Goal: Task Accomplishment & Management: Complete application form

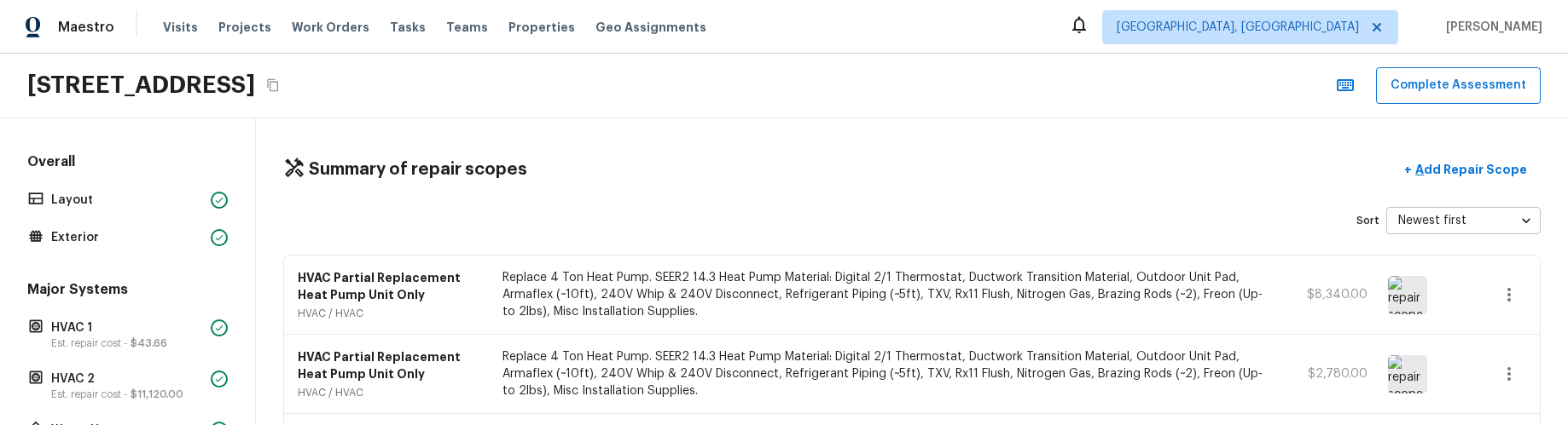
click at [1515, 298] on icon "button" at bounding box center [1509, 295] width 21 height 20
click at [1519, 323] on li "Edit" at bounding box center [1514, 328] width 79 height 51
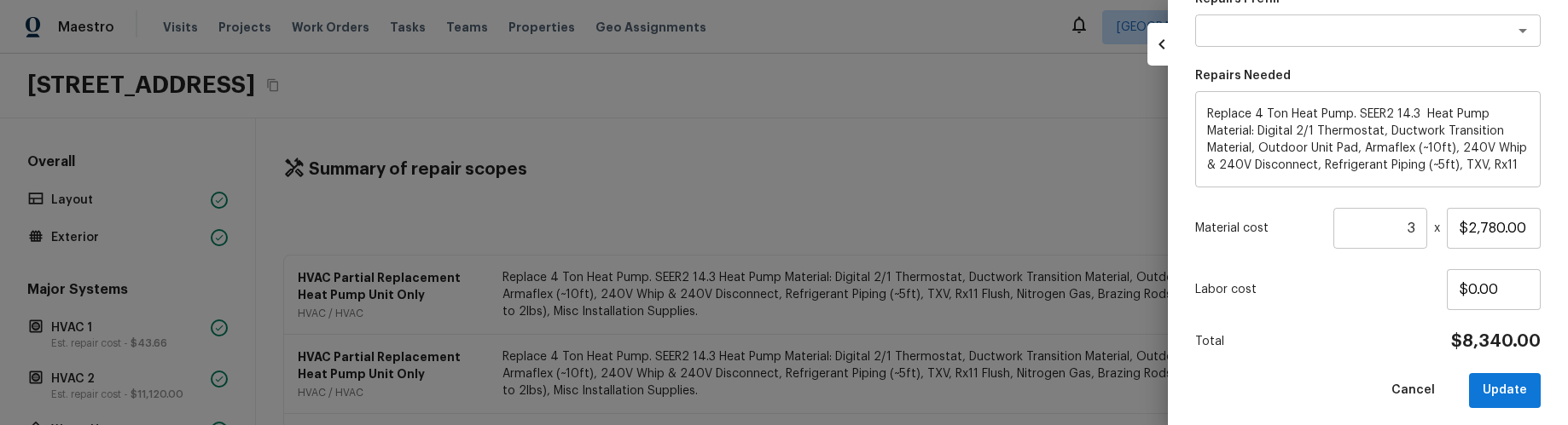
scroll to position [436, 0]
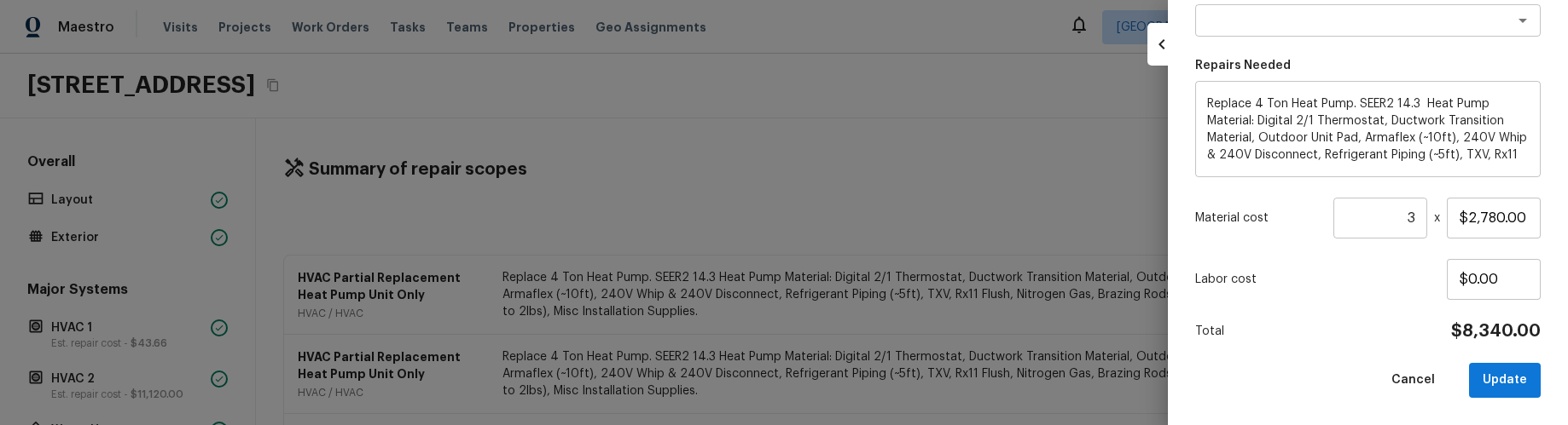
click at [1500, 380] on button "Update" at bounding box center [1505, 380] width 71 height 35
type input "1"
type input "$0.00"
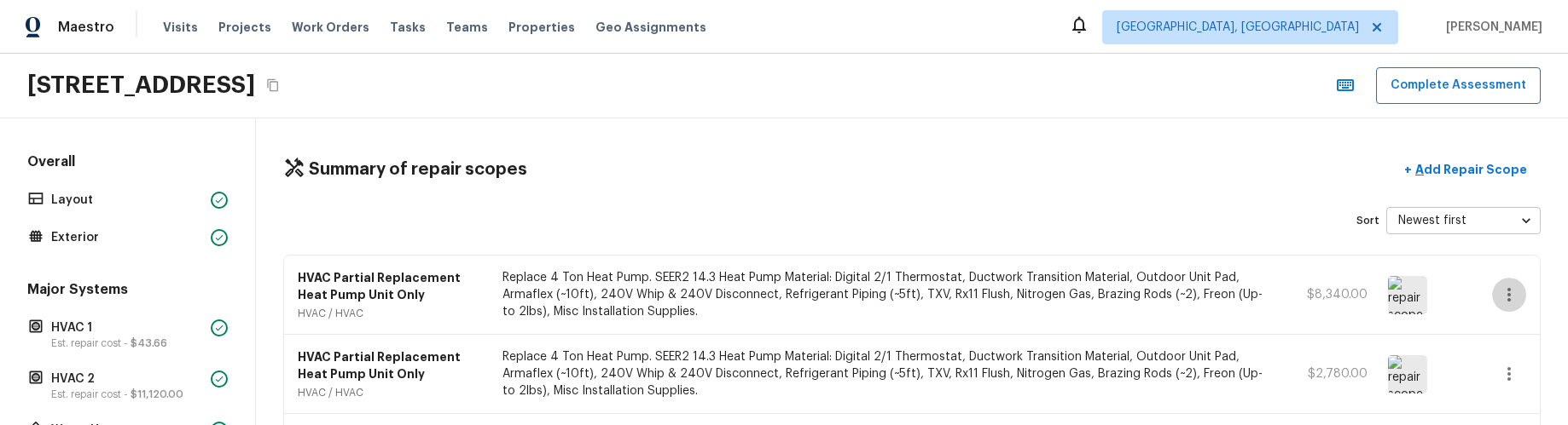
click at [1515, 294] on icon "button" at bounding box center [1509, 295] width 21 height 20
click at [1506, 326] on li "Edit" at bounding box center [1514, 328] width 79 height 51
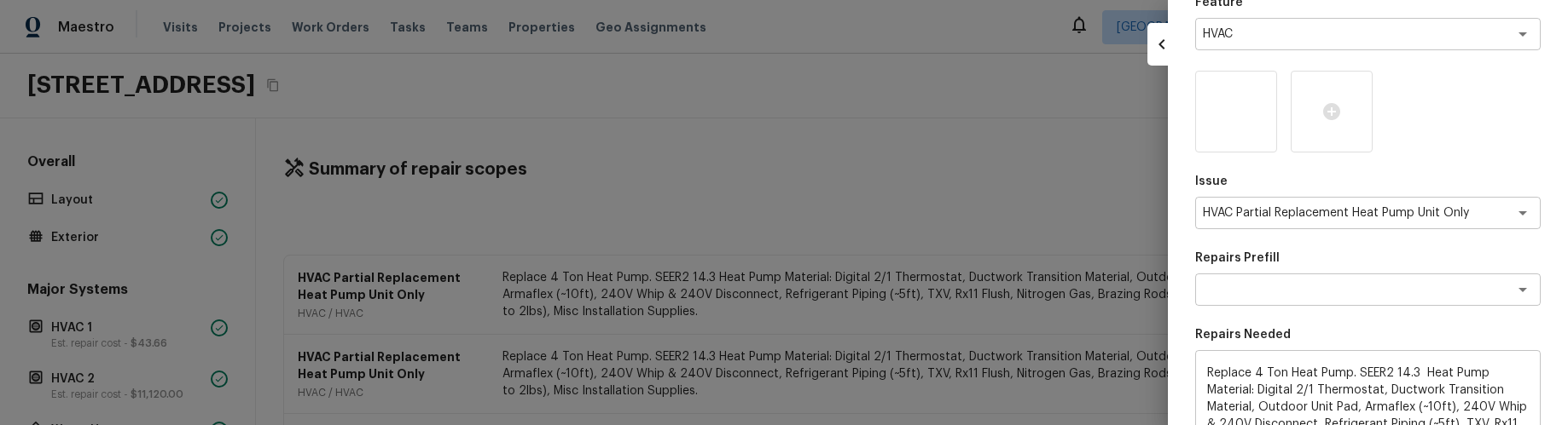
scroll to position [436, 0]
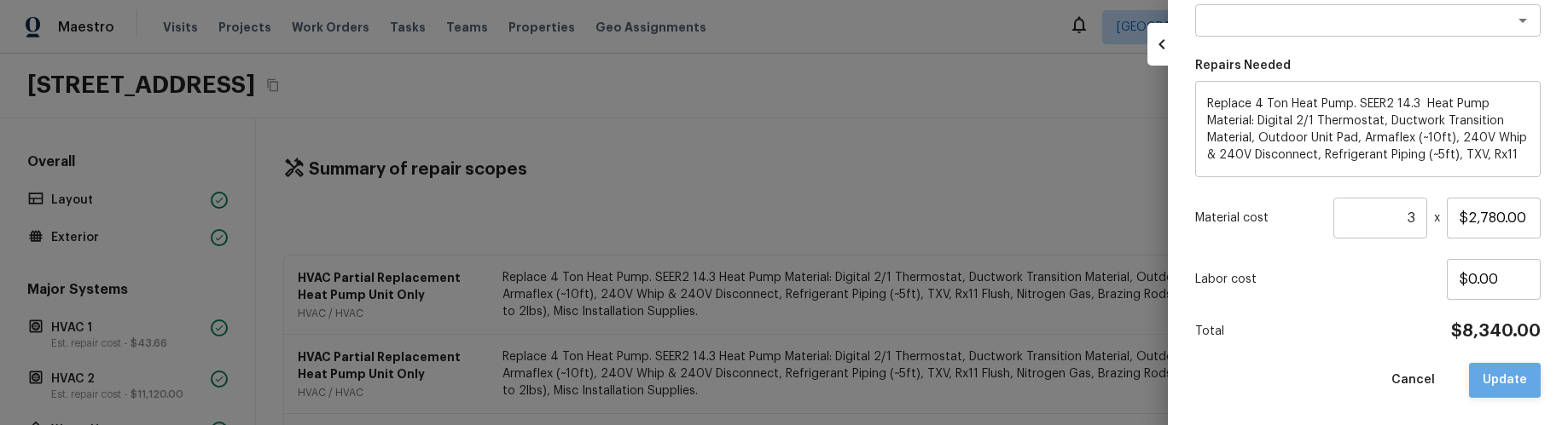
click at [1509, 372] on button "Update" at bounding box center [1505, 380] width 71 height 35
type input "1"
type input "$0.00"
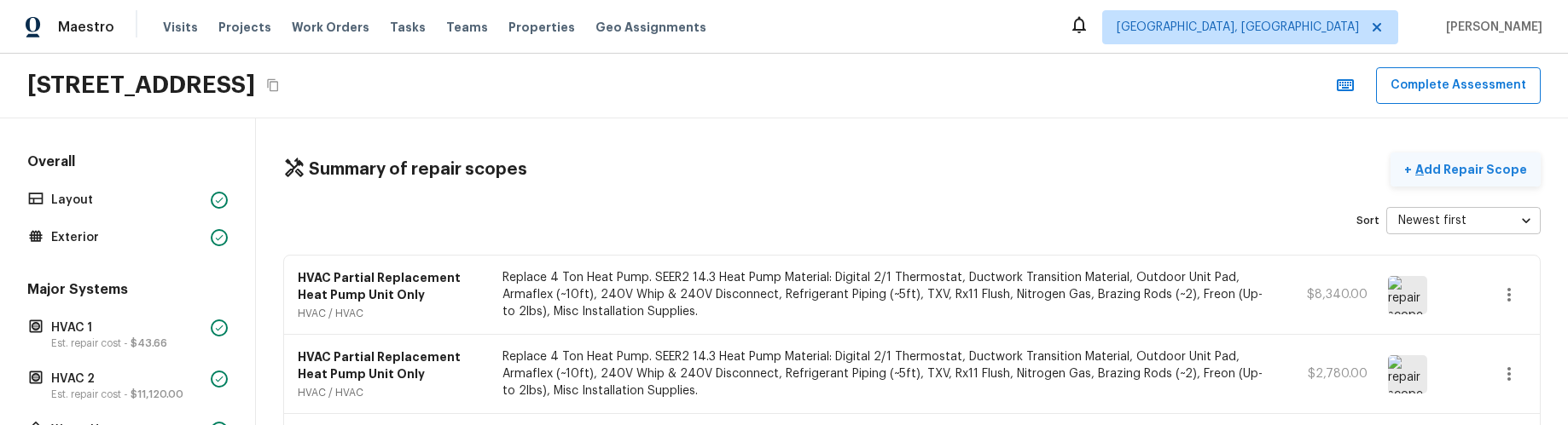
click at [1471, 169] on p "Add Repair Scope" at bounding box center [1469, 169] width 115 height 17
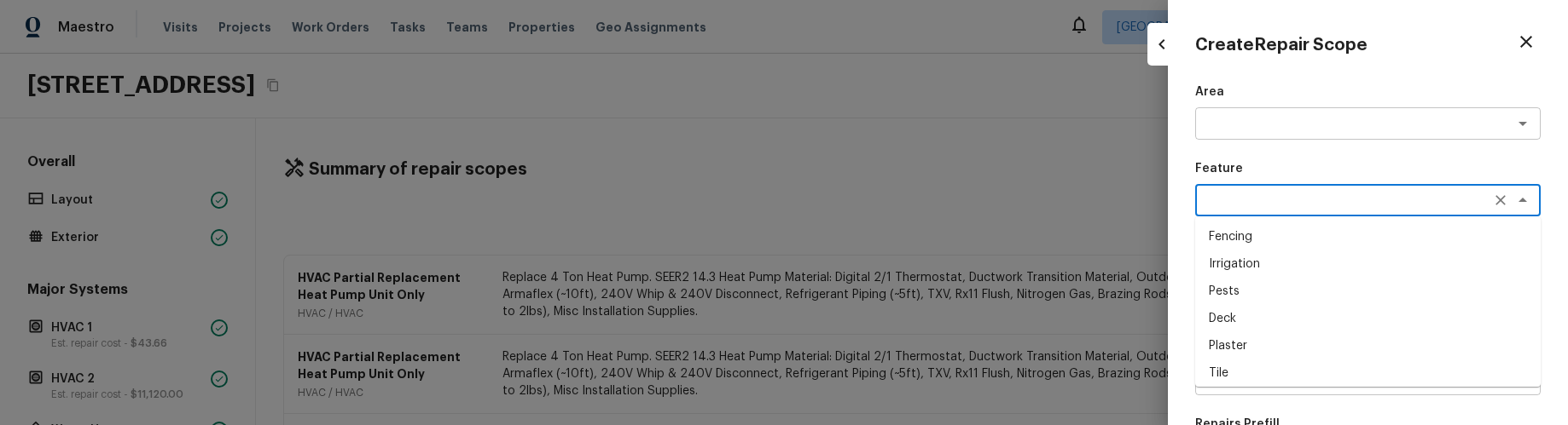
click at [1420, 208] on textarea at bounding box center [1344, 200] width 283 height 17
drag, startPoint x: 1415, startPoint y: 172, endPoint x: 1415, endPoint y: 183, distance: 11.0
click at [1415, 172] on p "Feature" at bounding box center [1367, 168] width 345 height 17
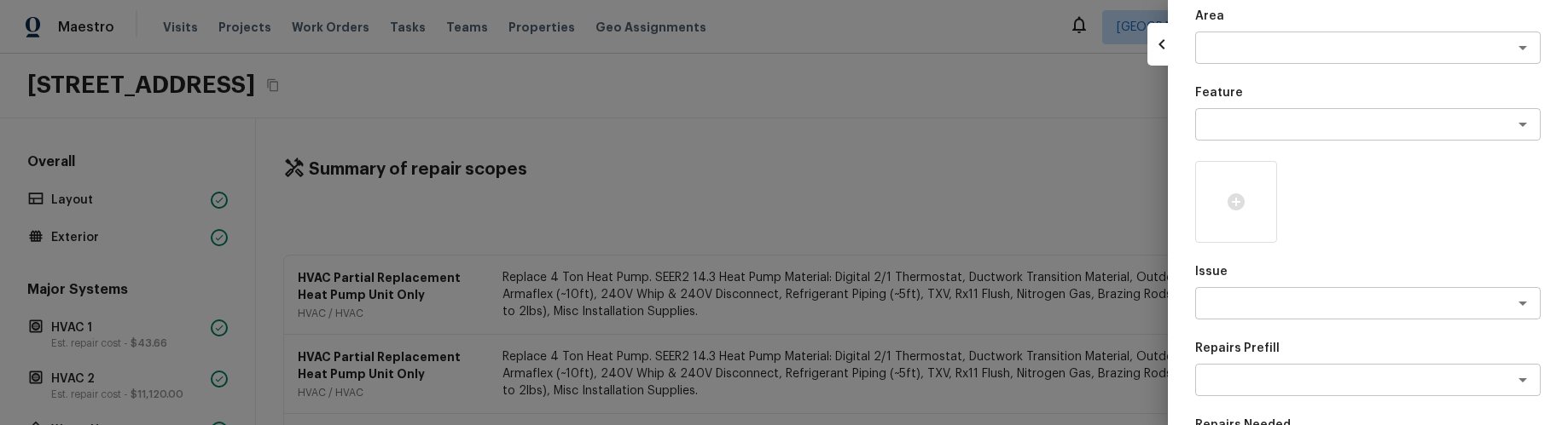
scroll to position [190, 0]
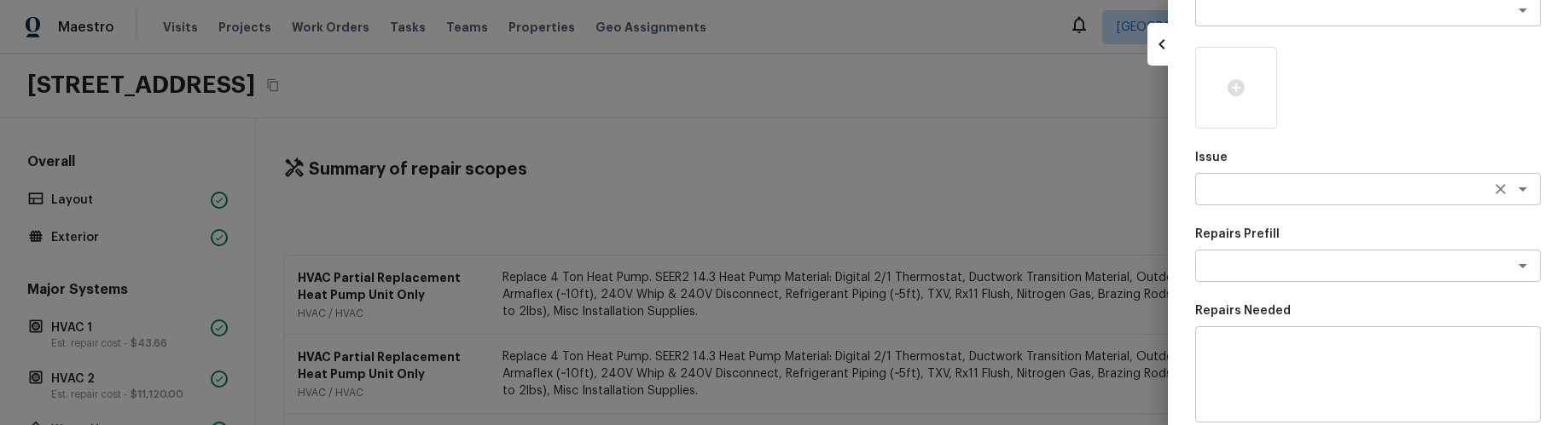
click at [1414, 207] on div "Area x ​ Feature x ​ Issue x ​ Repairs Prefill x ​ Repairs Needed x ​ Material …" at bounding box center [1367, 268] width 345 height 750
click at [1410, 197] on textarea at bounding box center [1344, 189] width 283 height 17
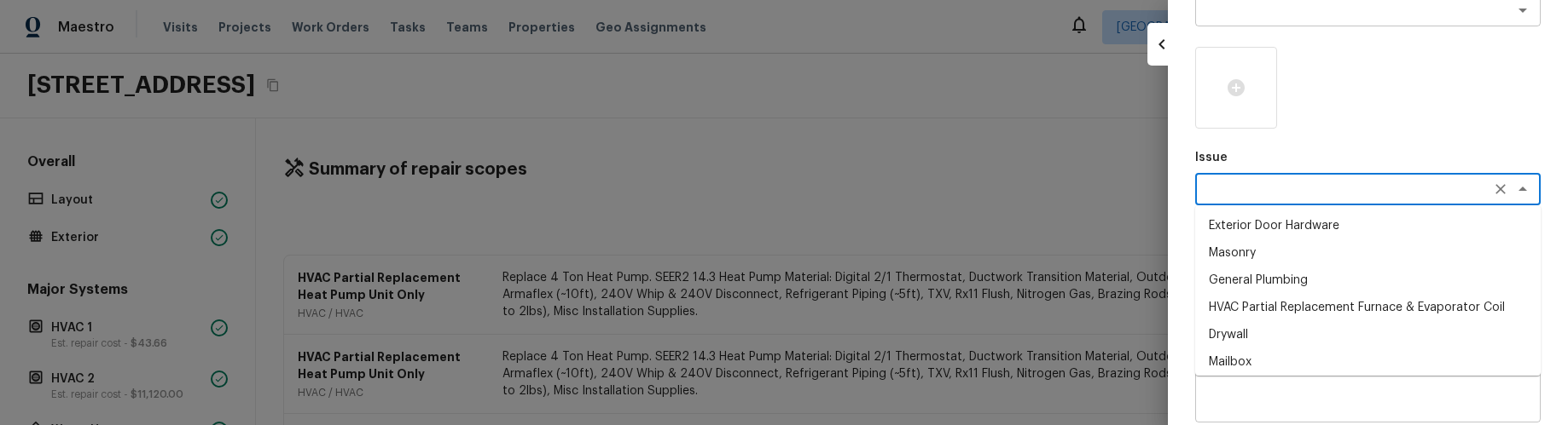
click at [1398, 235] on li "Exterior Door Hardware" at bounding box center [1367, 225] width 345 height 28
type textarea "Exterior Door Hardware"
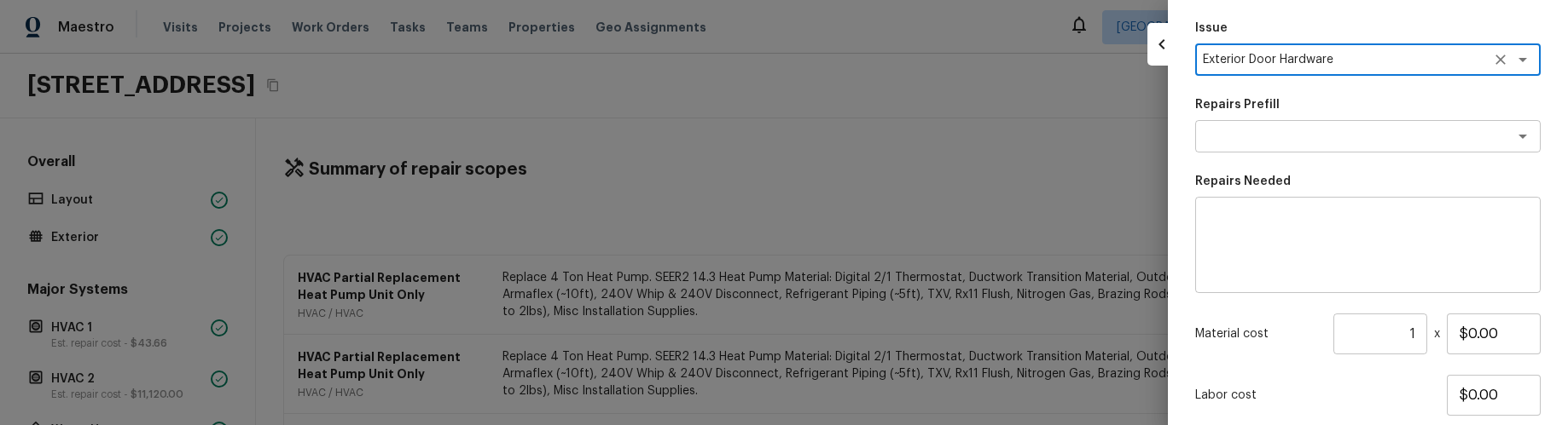
scroll to position [368, 0]
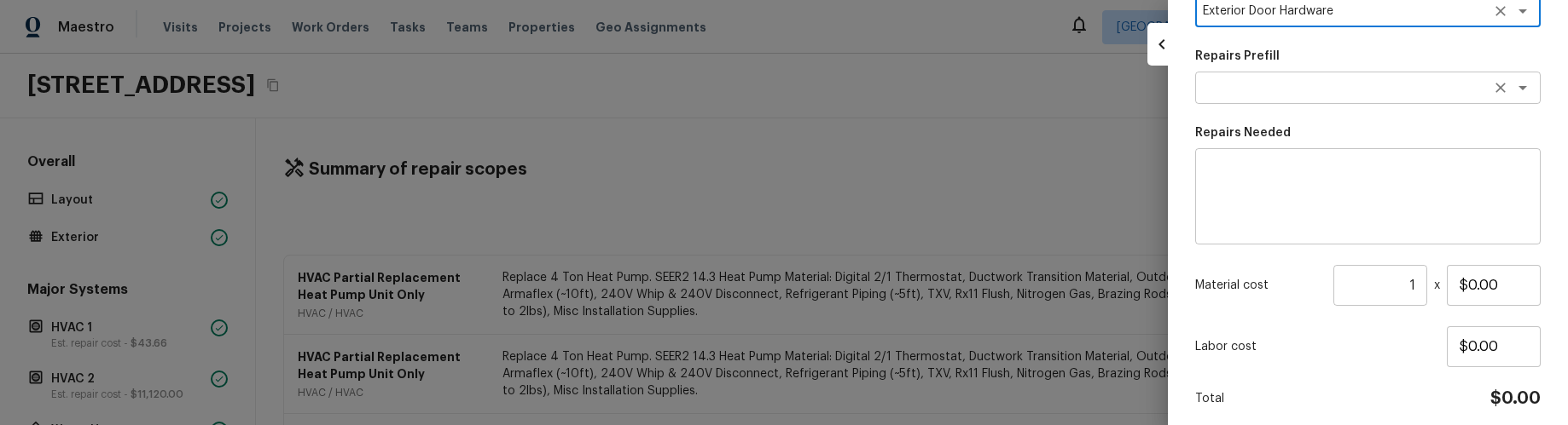
click at [1427, 93] on textarea at bounding box center [1344, 87] width 283 height 17
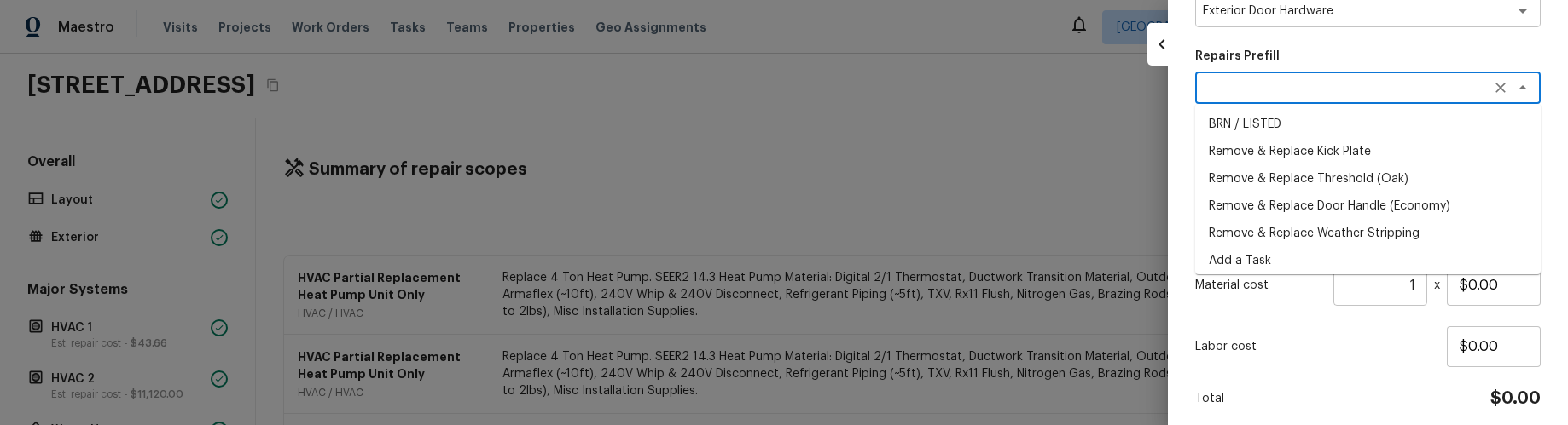
click at [1413, 148] on li "Remove & Replace Kick Plate" at bounding box center [1367, 151] width 345 height 28
type textarea "Remove & Replace Kick Plate"
type textarea "Prep the kick area of the exterior door (removing existing kick plate if needed…"
type input "$59.95"
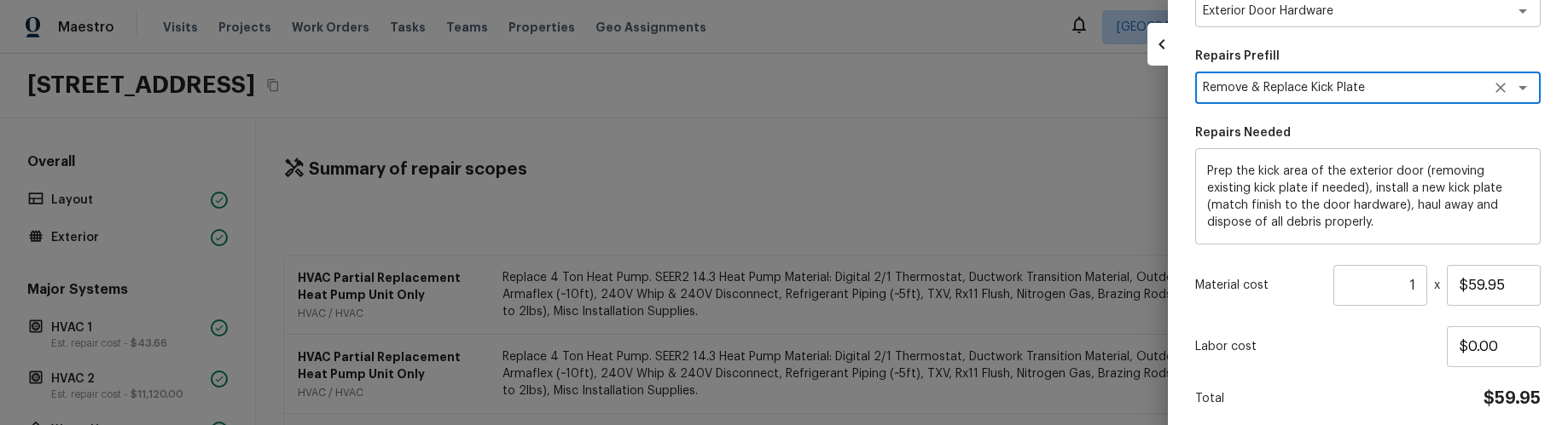
scroll to position [436, 0]
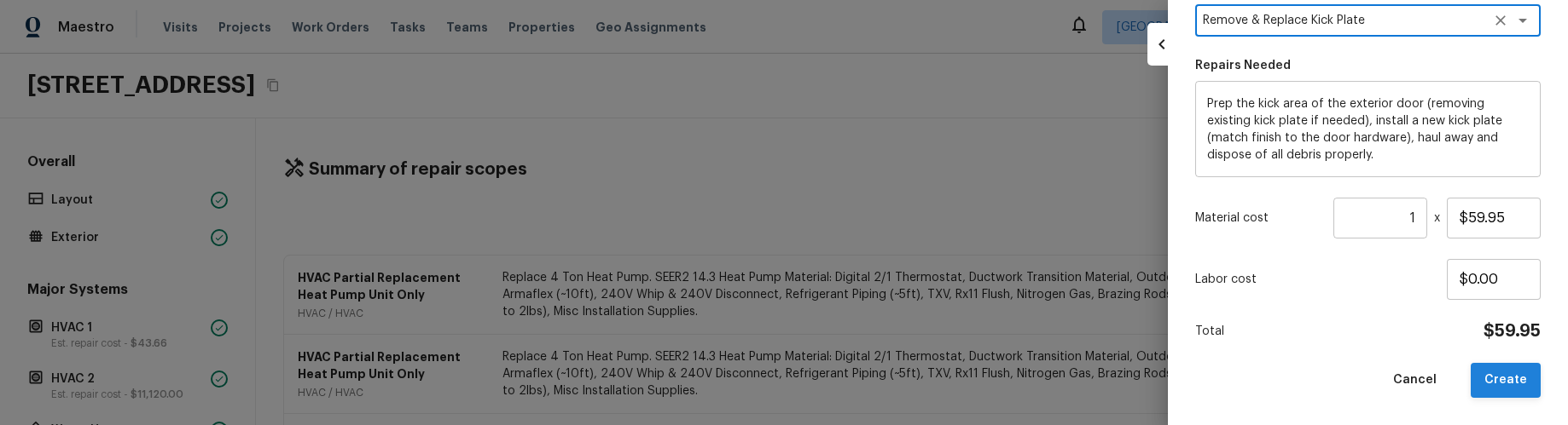
click at [1516, 383] on button "Create" at bounding box center [1506, 380] width 70 height 35
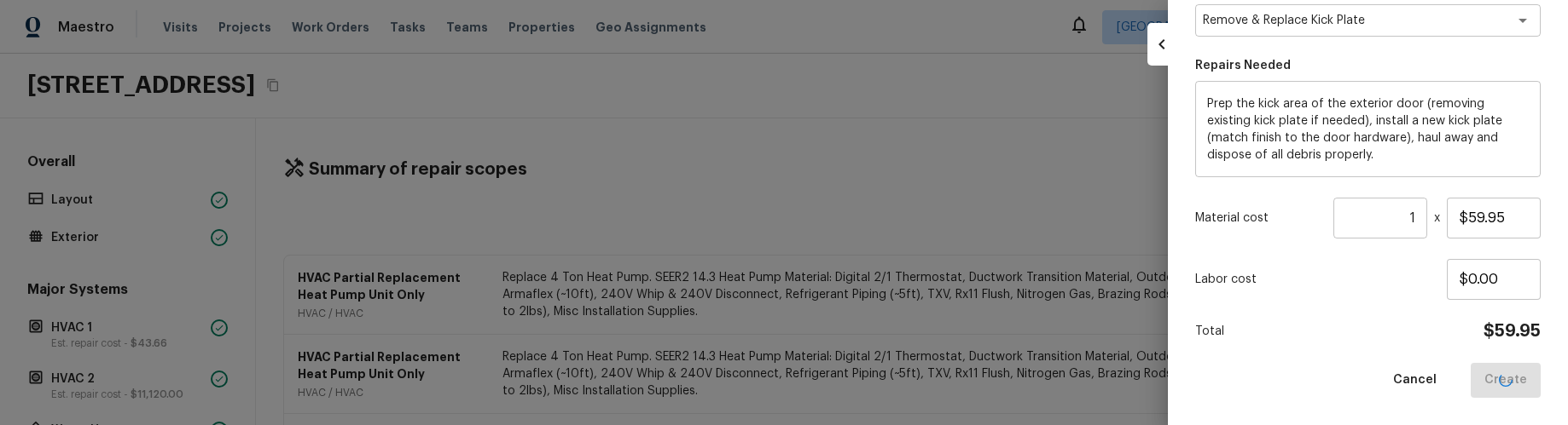
type input "$0.00"
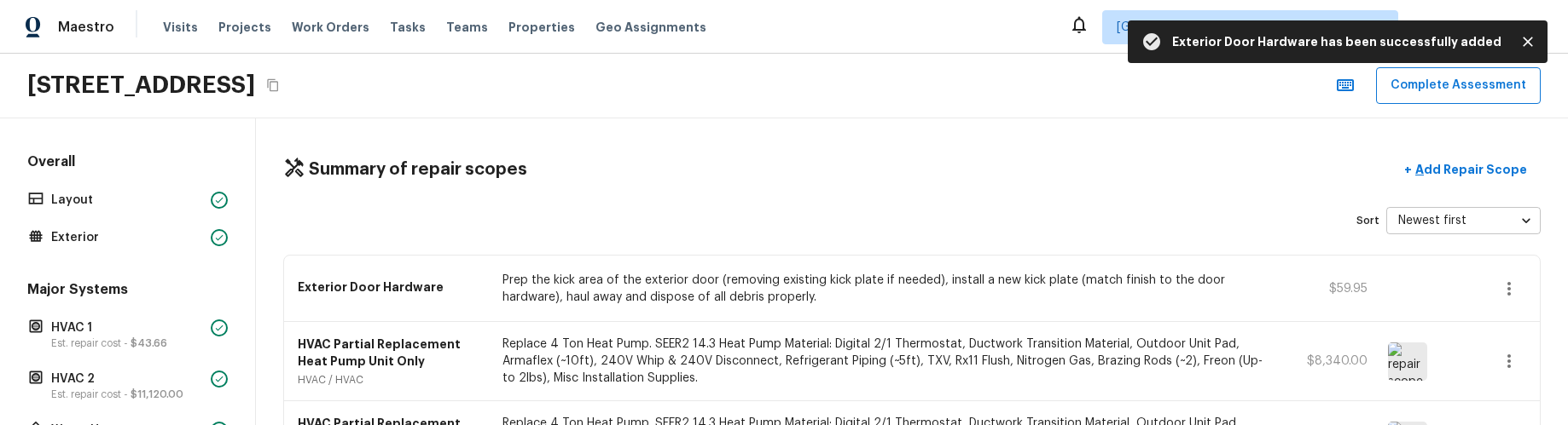
click at [1516, 290] on icon "button" at bounding box center [1509, 289] width 21 height 20
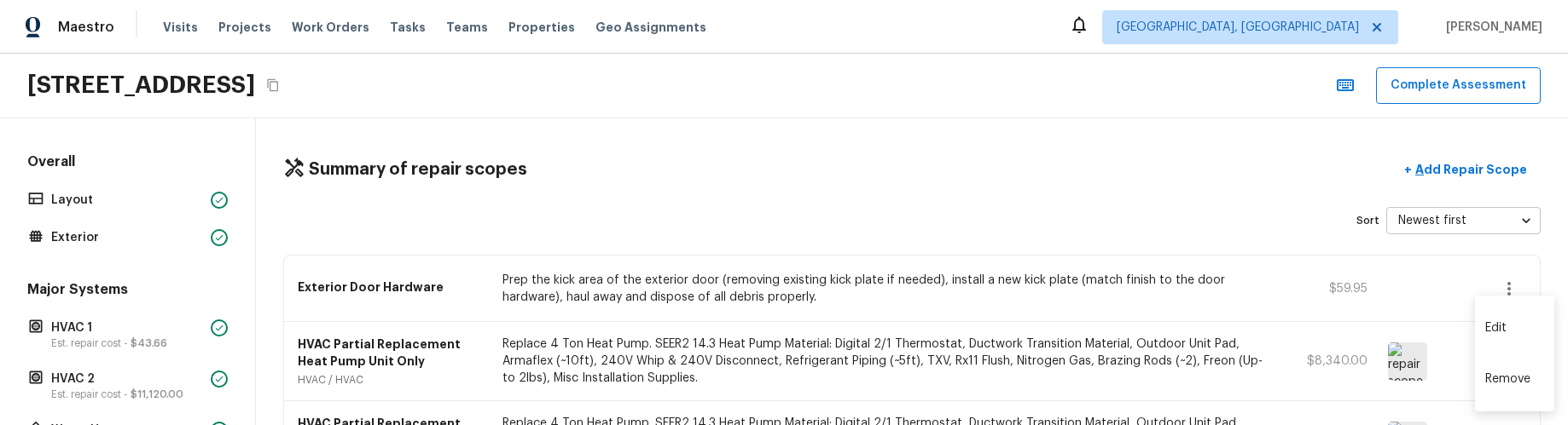
click at [1497, 365] on li "Remove" at bounding box center [1514, 379] width 79 height 51
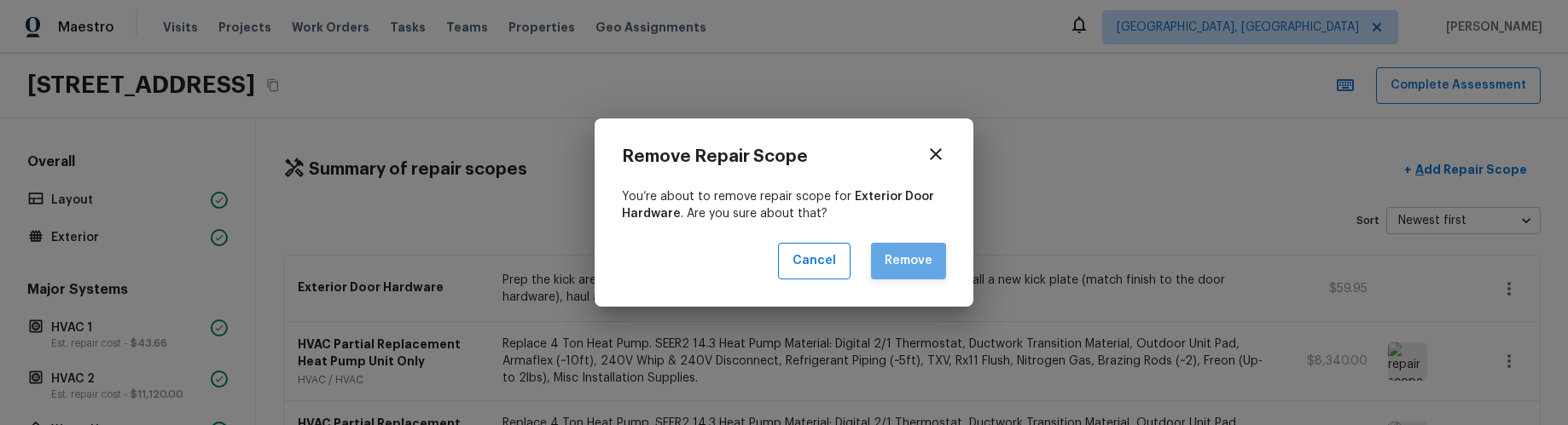
click at [911, 258] on button "Remove" at bounding box center [909, 261] width 75 height 37
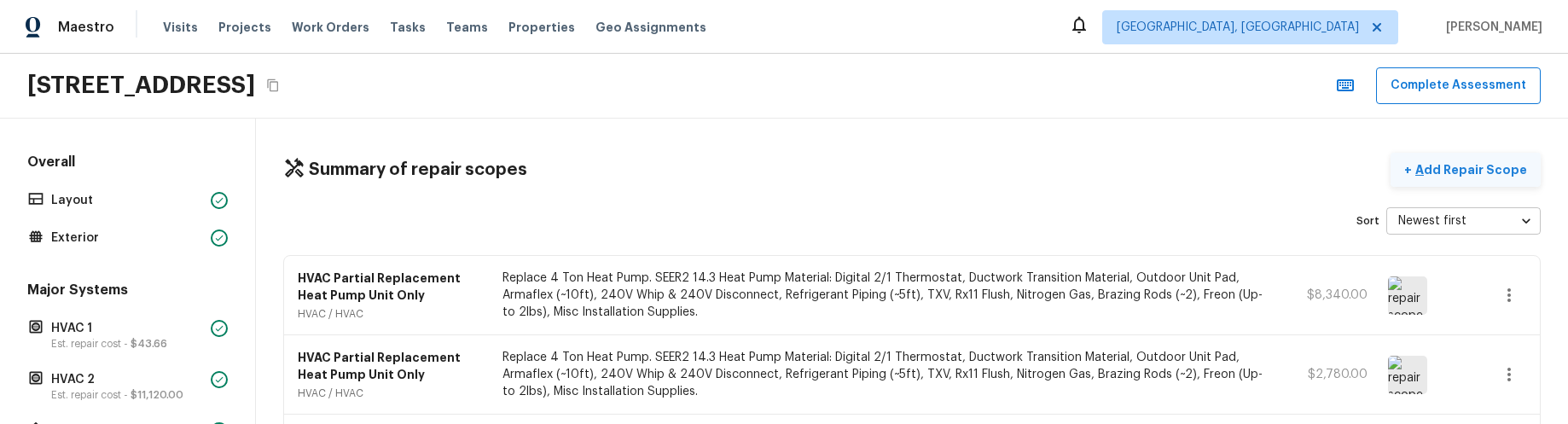
click at [1497, 166] on p "Add Repair Scope" at bounding box center [1469, 170] width 115 height 17
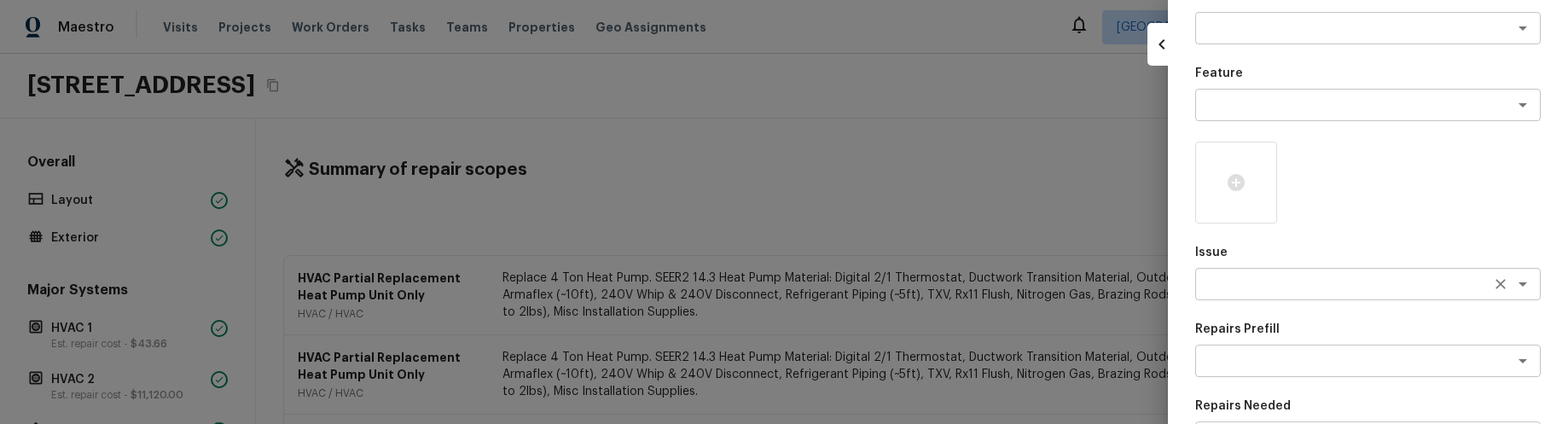
scroll to position [134, 0]
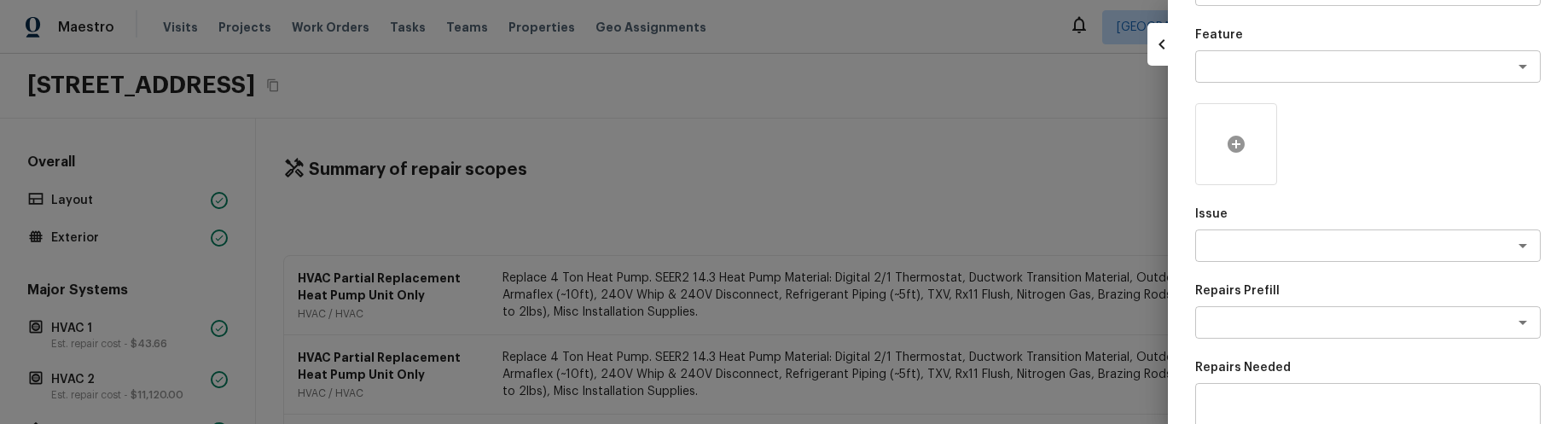
click at [1221, 123] on div at bounding box center [1236, 145] width 82 height 82
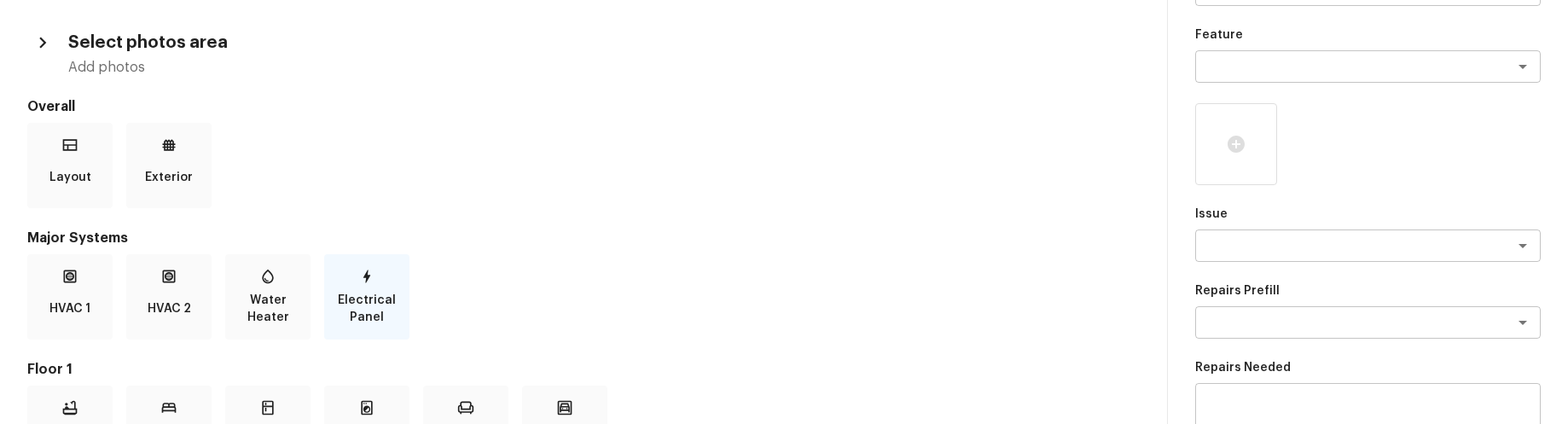
click at [362, 281] on icon at bounding box center [367, 276] width 17 height 17
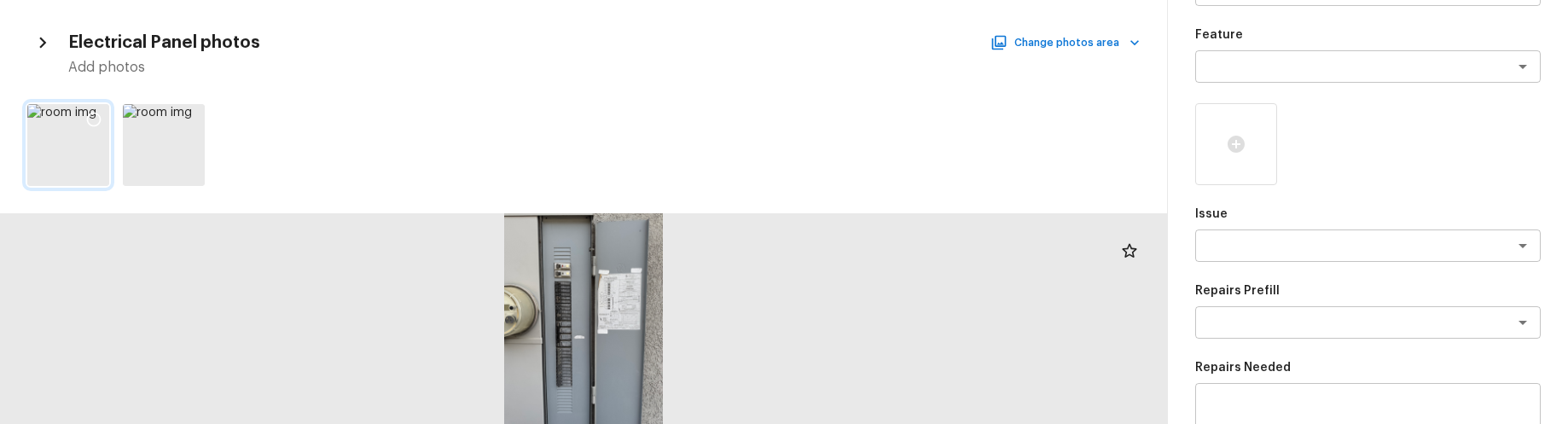
drag, startPoint x: 98, startPoint y: 118, endPoint x: 182, endPoint y: 124, distance: 84.2
click at [98, 118] on icon at bounding box center [94, 119] width 17 height 17
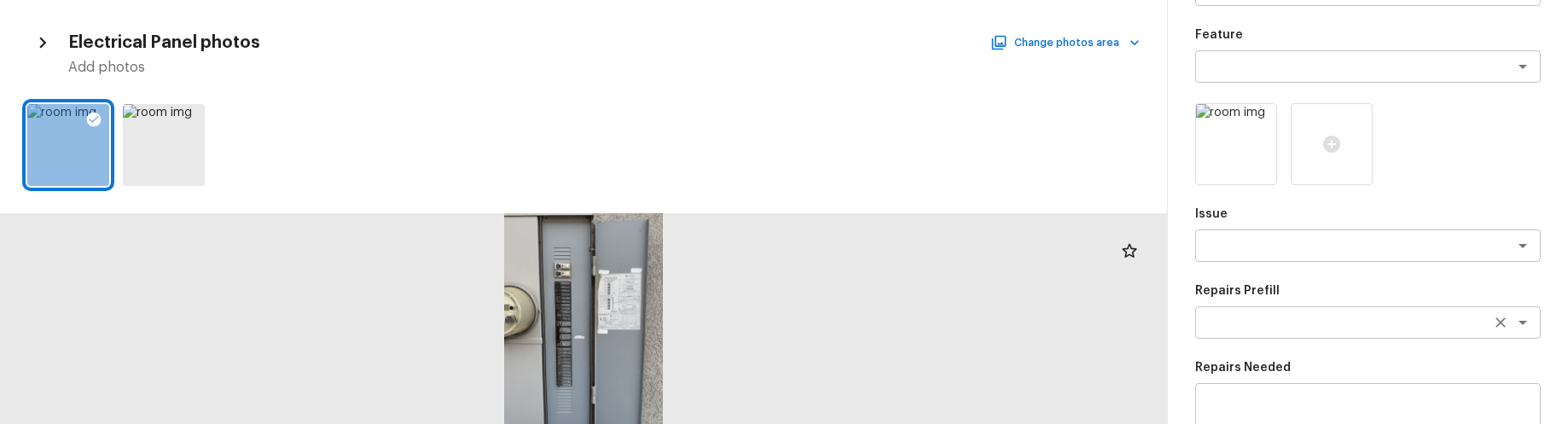
click at [1388, 314] on textarea at bounding box center [1344, 322] width 283 height 17
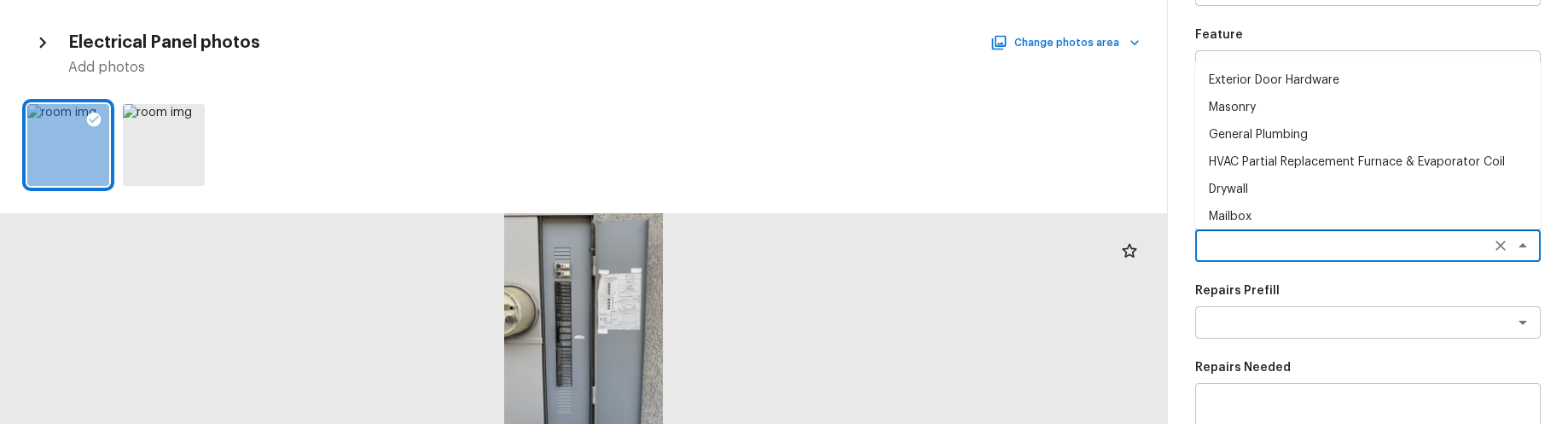
click at [1385, 253] on textarea at bounding box center [1344, 245] width 283 height 17
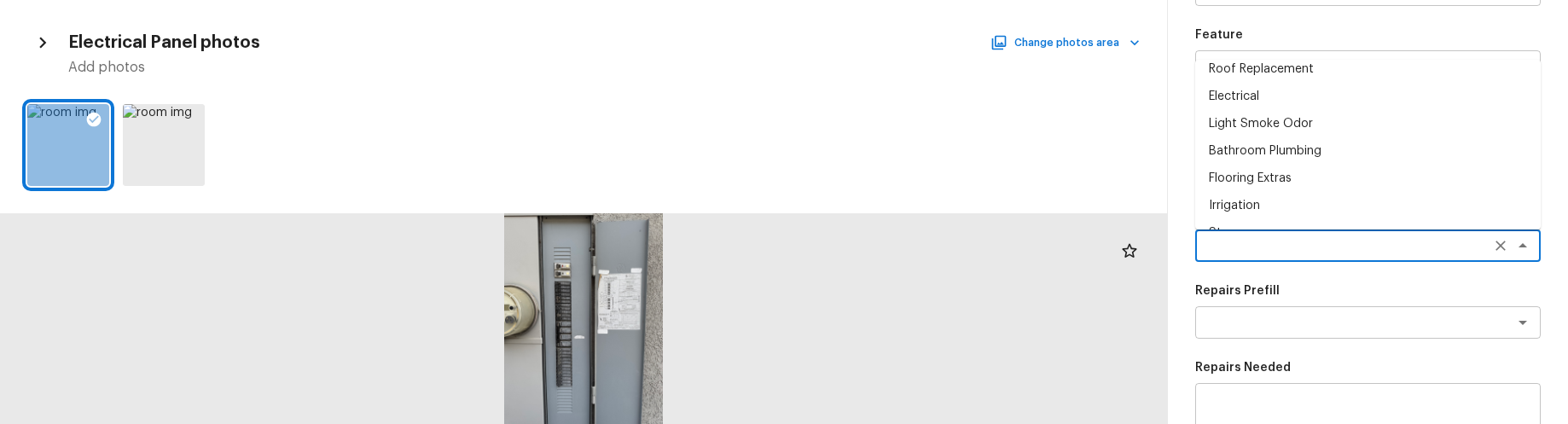
scroll to position [284, 0]
click at [1327, 93] on li "Electrical" at bounding box center [1367, 97] width 345 height 28
type textarea "Electrical"
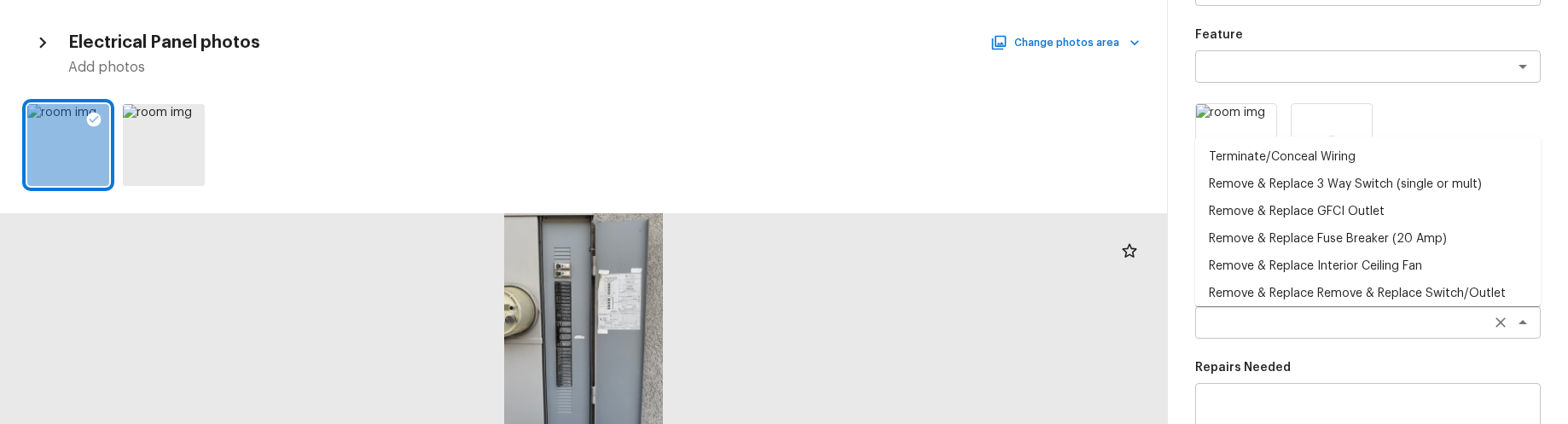
click at [1342, 306] on div "x ​" at bounding box center [1367, 322] width 345 height 32
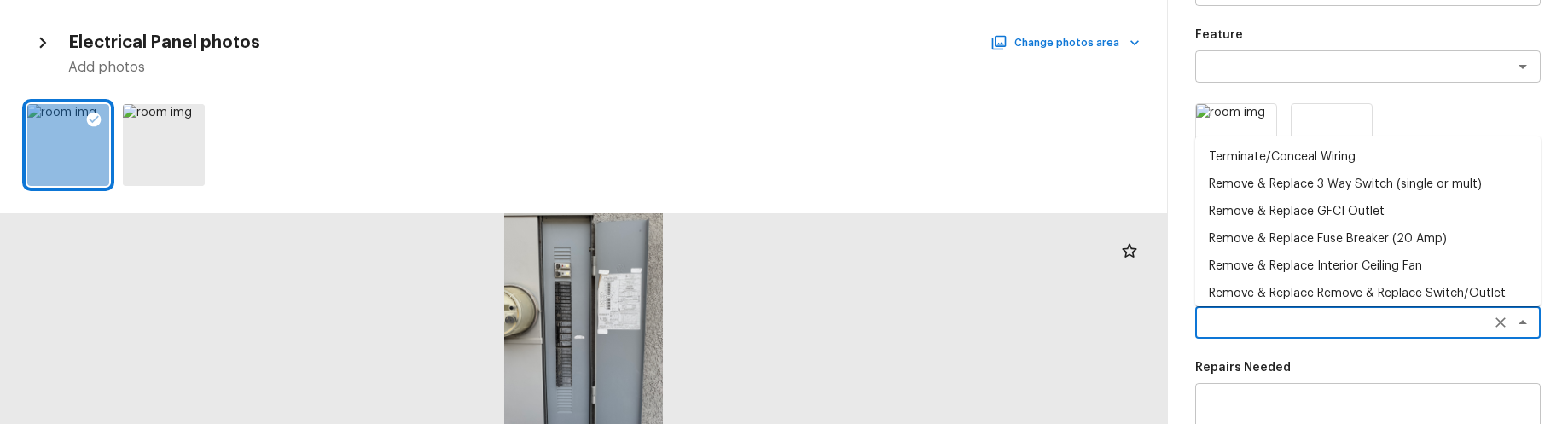
click at [1339, 295] on li "Remove & Replace Remove & Replace Switch/Outlet" at bounding box center [1367, 294] width 345 height 28
type textarea "Remove & Replace Remove & Replace Switch/Outlet"
type textarea "Remove and replace switch(es) and/or outlet(s) with new (covers to match the re…"
type input "$13.83"
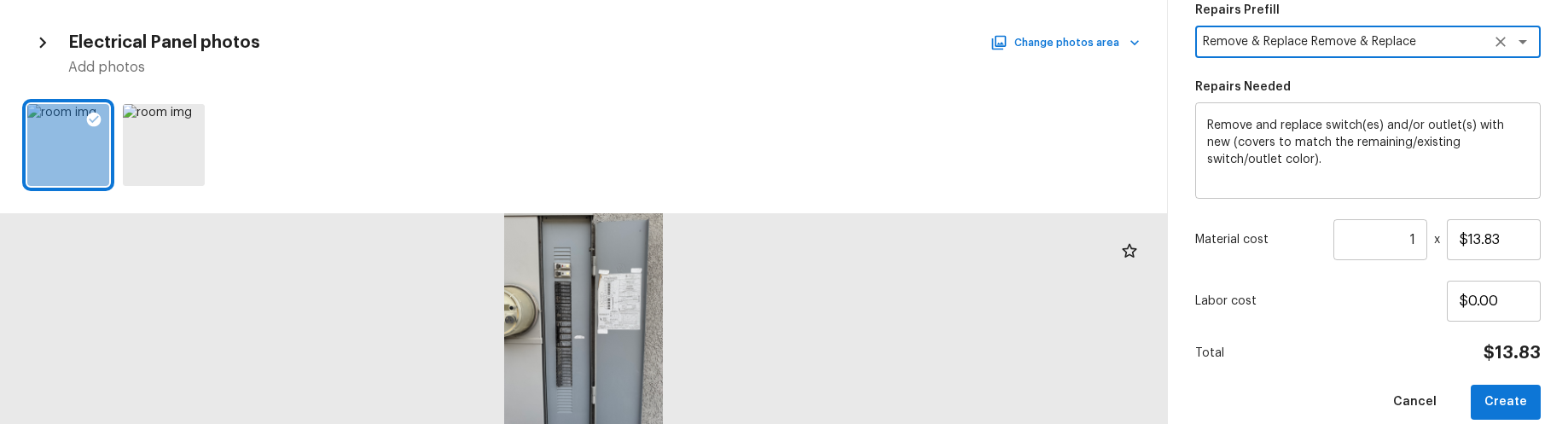
scroll to position [438, 0]
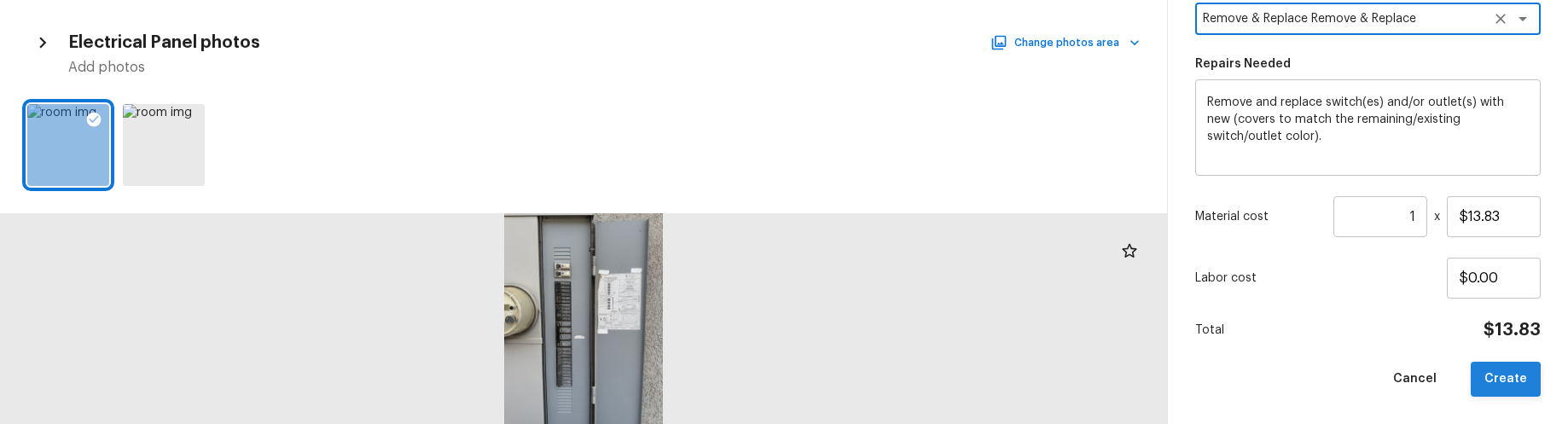
click at [1506, 376] on button "Create" at bounding box center [1506, 379] width 70 height 35
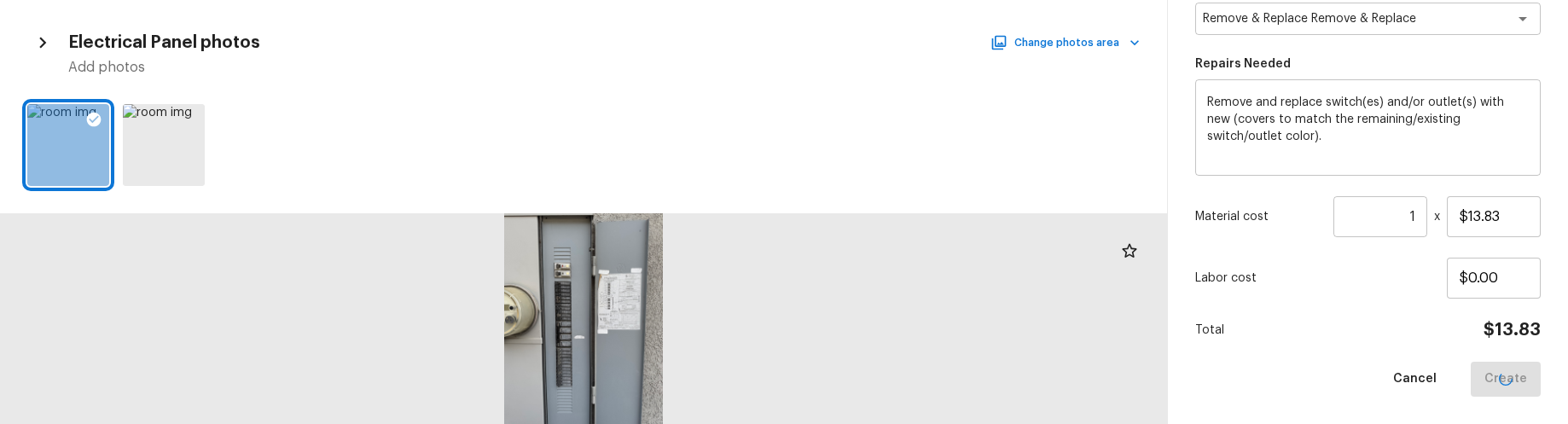
type input "$0.00"
